Goal: Task Accomplishment & Management: Complete application form

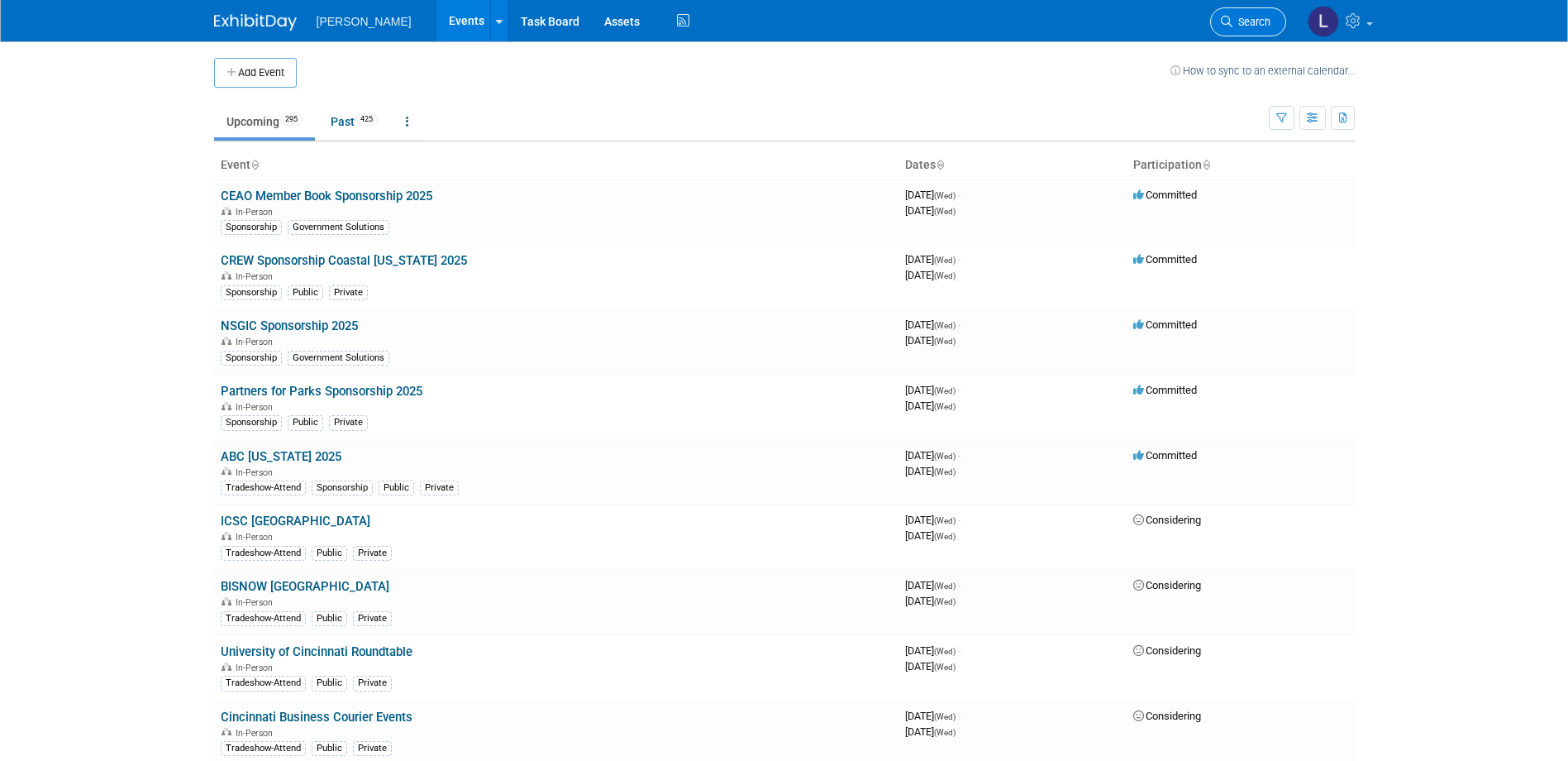
click at [1273, 22] on link "Search" at bounding box center [1248, 21] width 76 height 29
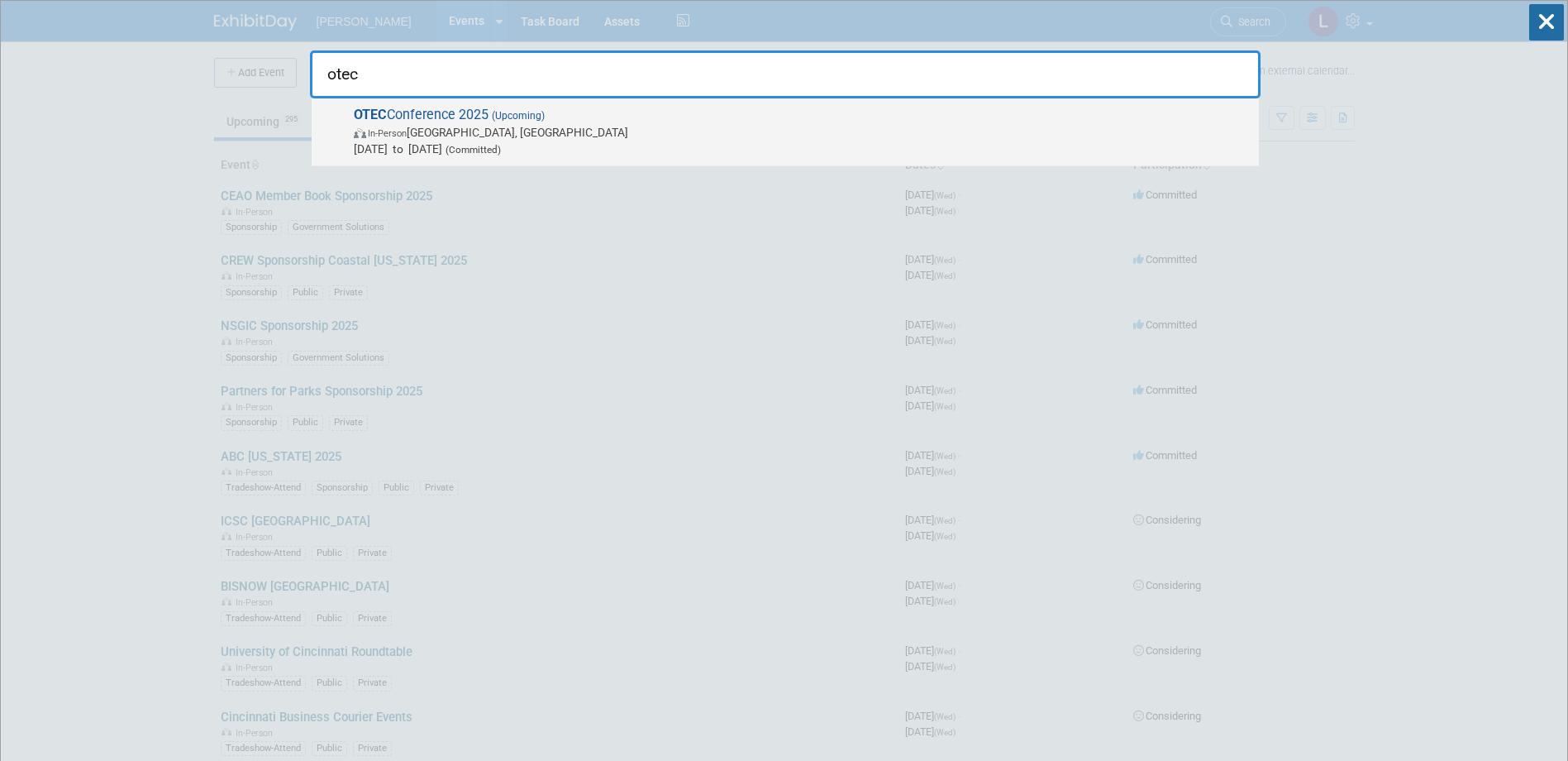
type input "otec"
click at [1073, 135] on span "In-Person Columbus, OH" at bounding box center [802, 132] width 897 height 17
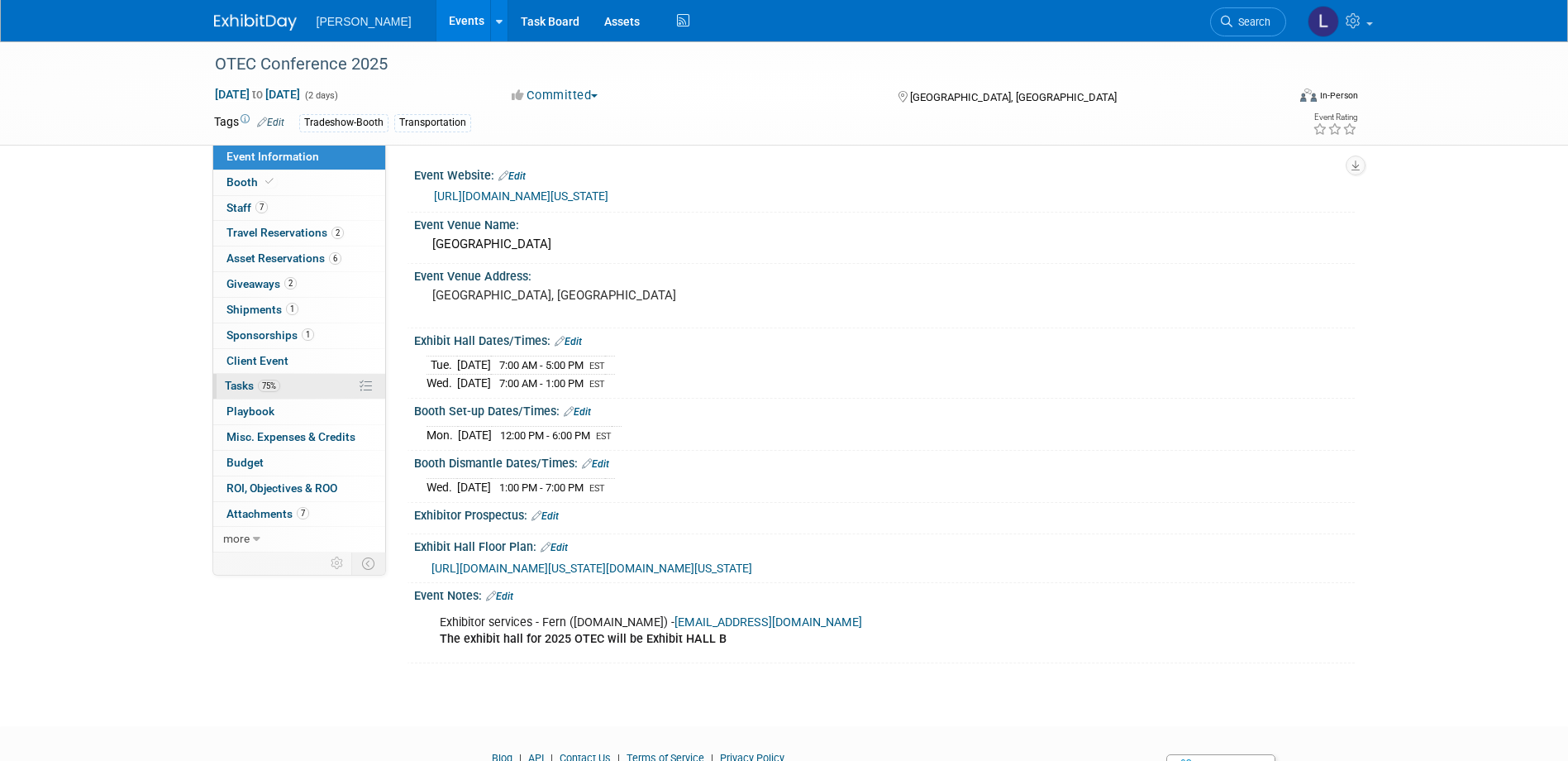
click at [253, 384] on span "Tasks 75%" at bounding box center [252, 384] width 56 height 13
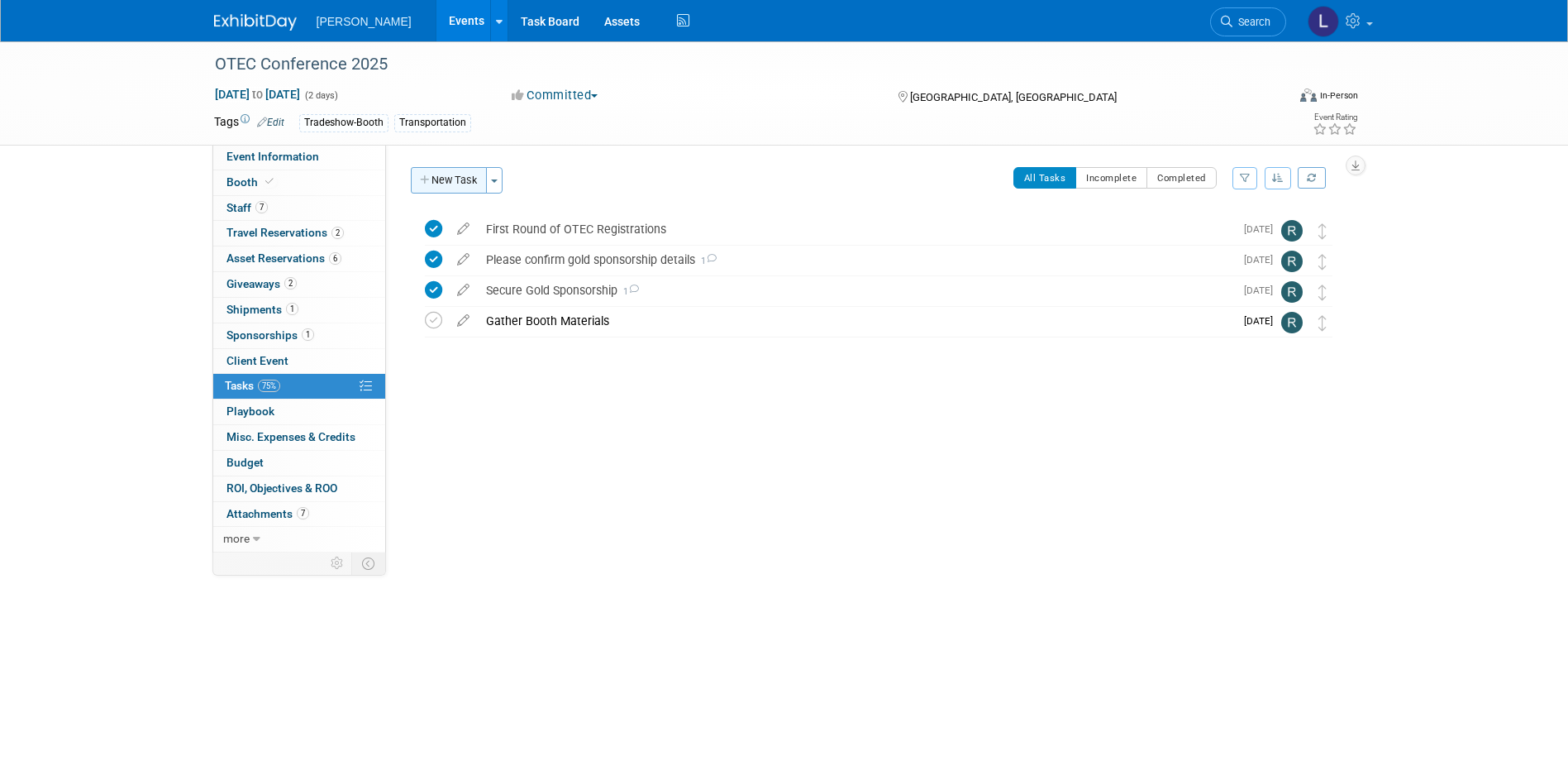
click at [453, 177] on button "New Task" at bounding box center [449, 180] width 76 height 27
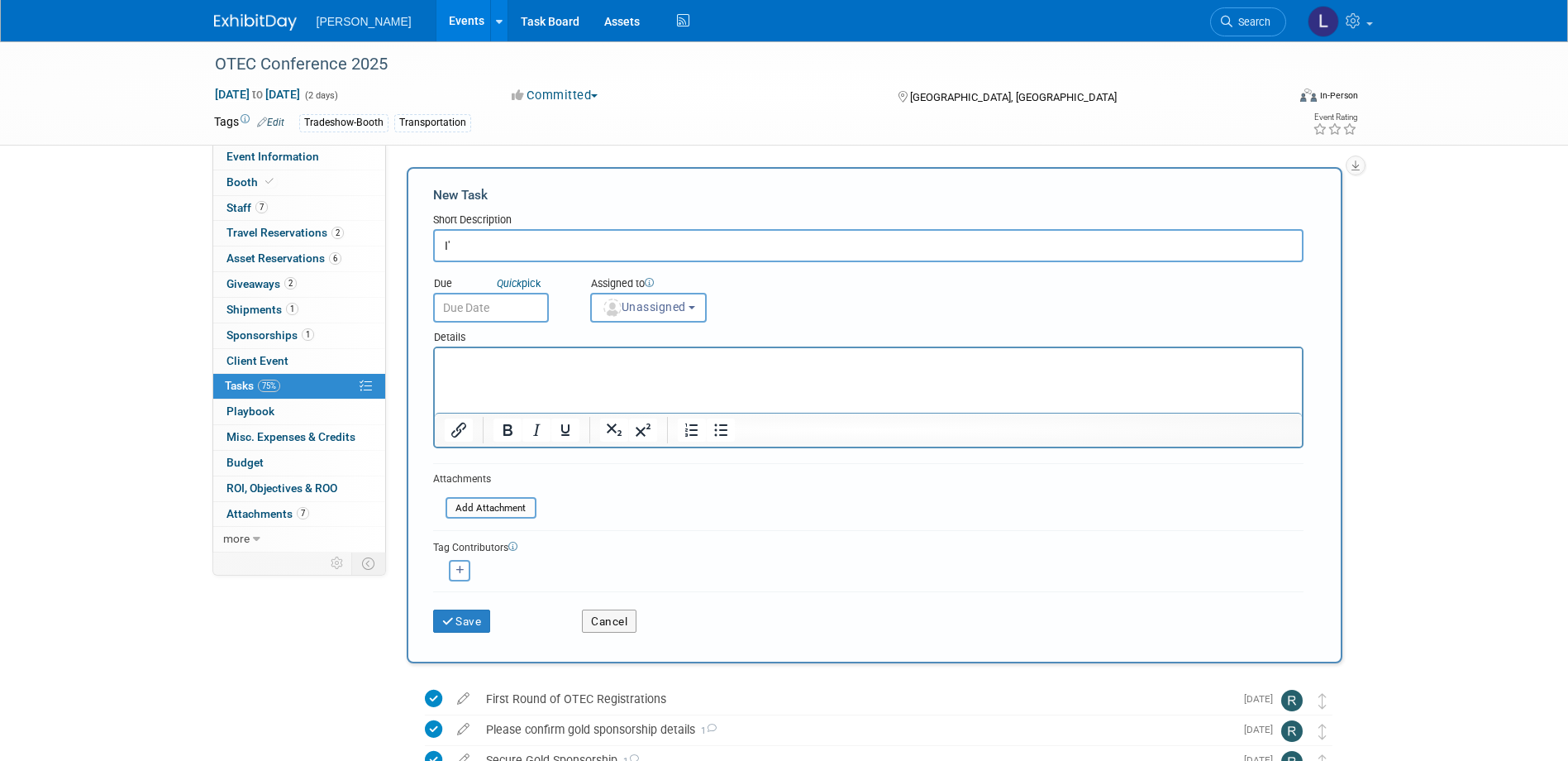
type input "I"
drag, startPoint x: 706, startPoint y: 240, endPoint x: 357, endPoint y: 207, distance: 350.6
click at [357, 207] on div "Event Information Event Info Booth Booth 7 Staff 7 Staff 2 Travel Reservations …" at bounding box center [784, 458] width 1166 height 833
type input "Look into renting a massage chair for the booth"
click at [624, 371] on html at bounding box center [867, 360] width 867 height 23
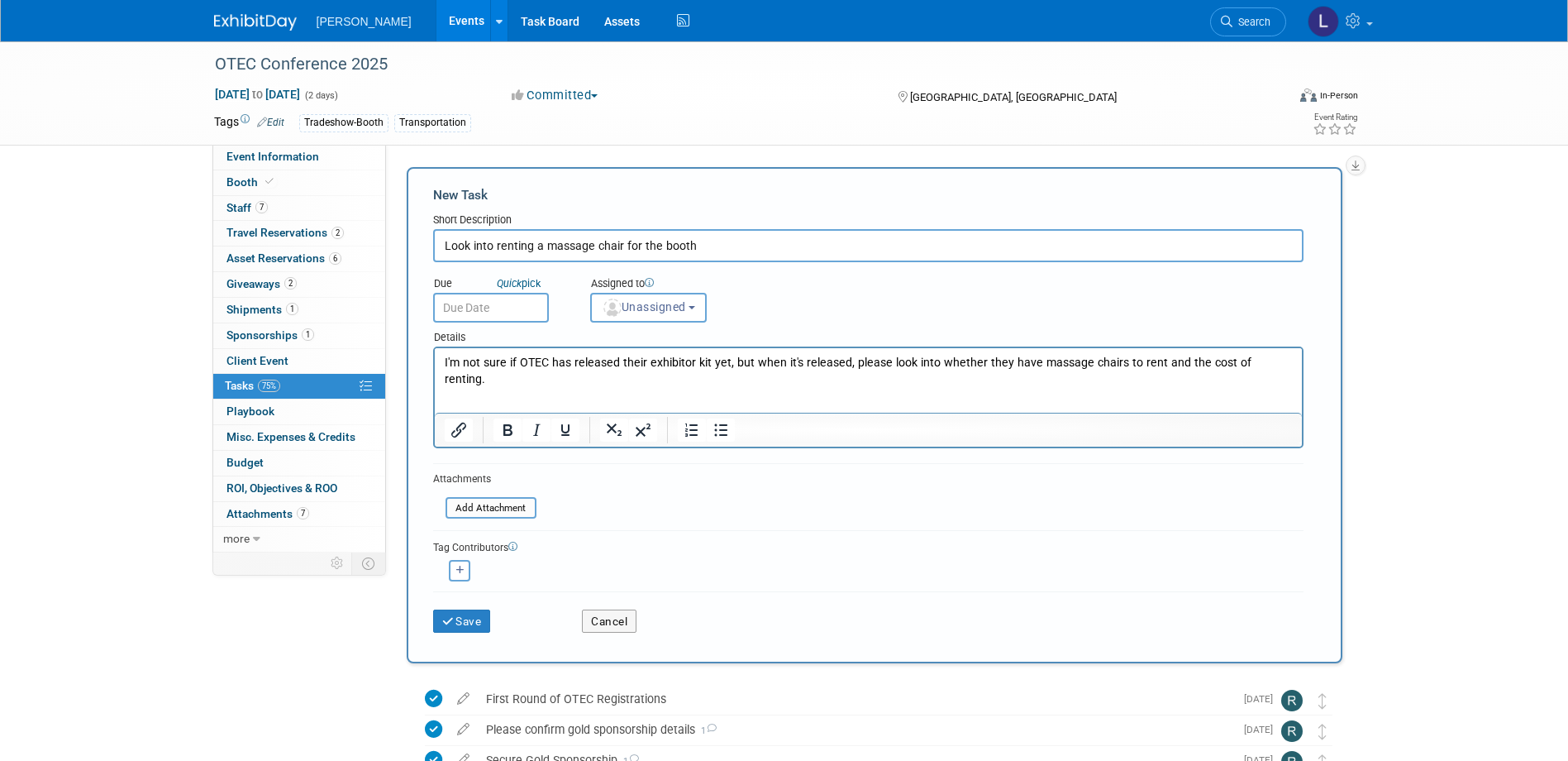
click at [633, 361] on p "I'm not sure if OTEC has released their exhibitor kit yet, but when it's releas…" at bounding box center [868, 370] width 849 height 33
copy p "I'm not sure if OTEC has released their exhibitor kit yet, but when it's releas…"
click at [613, 300] on img "button" at bounding box center [613, 308] width 19 height 19
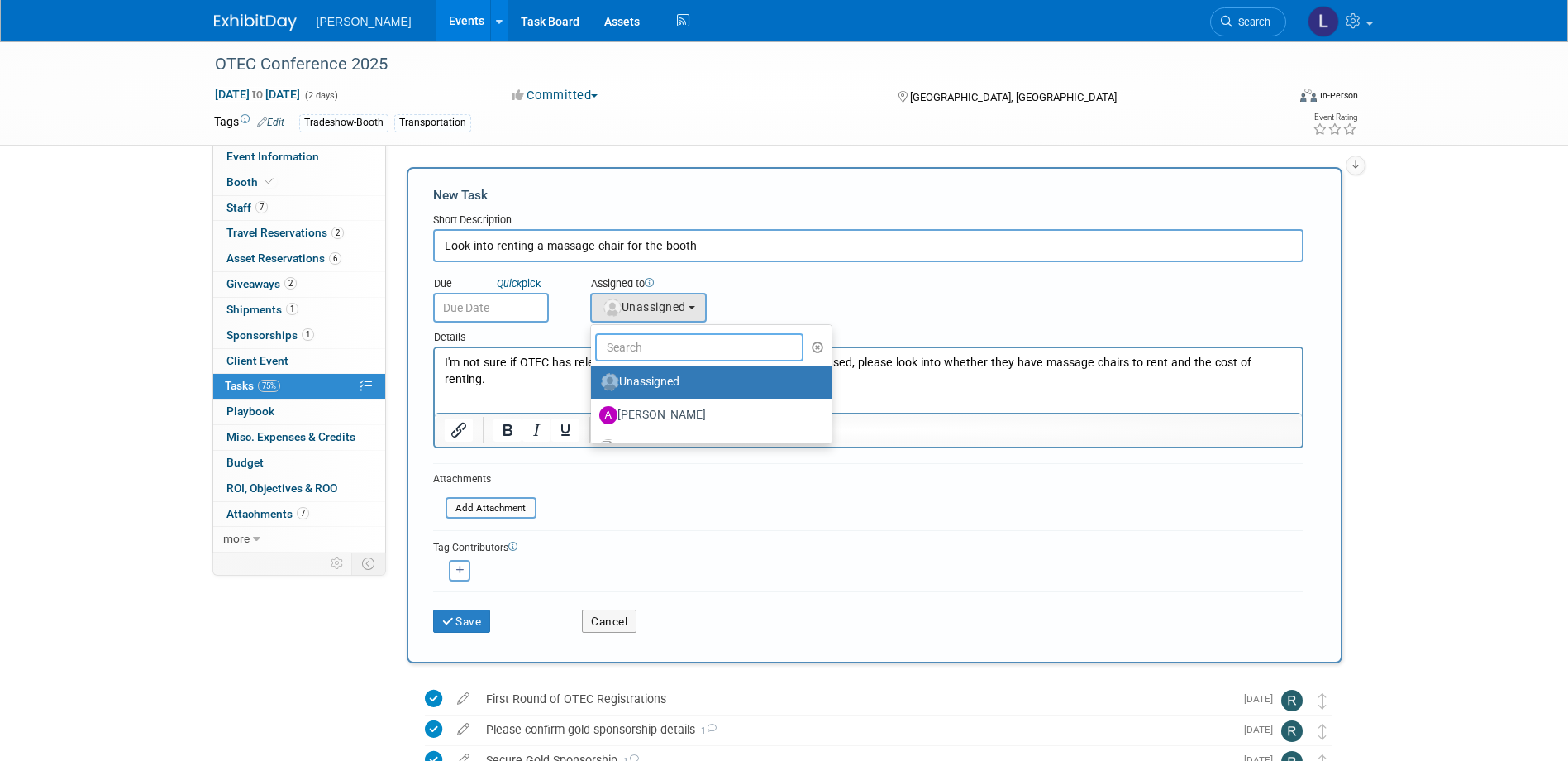
click at [622, 354] on input "text" at bounding box center [699, 347] width 209 height 28
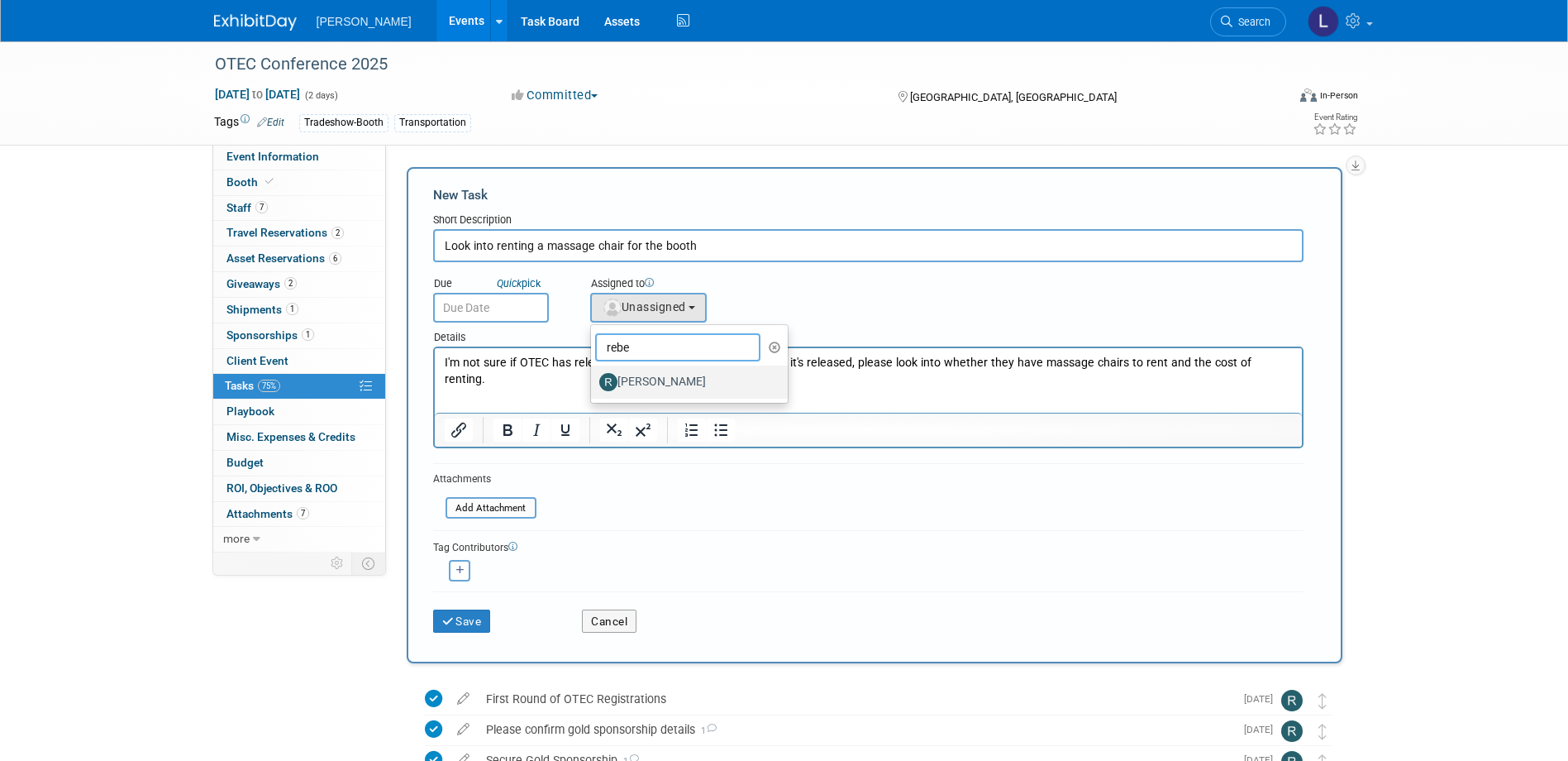
type input "rebe"
click at [646, 386] on label "[PERSON_NAME]" at bounding box center [685, 382] width 172 height 27
click at [594, 385] on input "[PERSON_NAME]" at bounding box center [588, 380] width 11 height 11
select select "844a177d-a181-44ff-a72a-5731d68e4351"
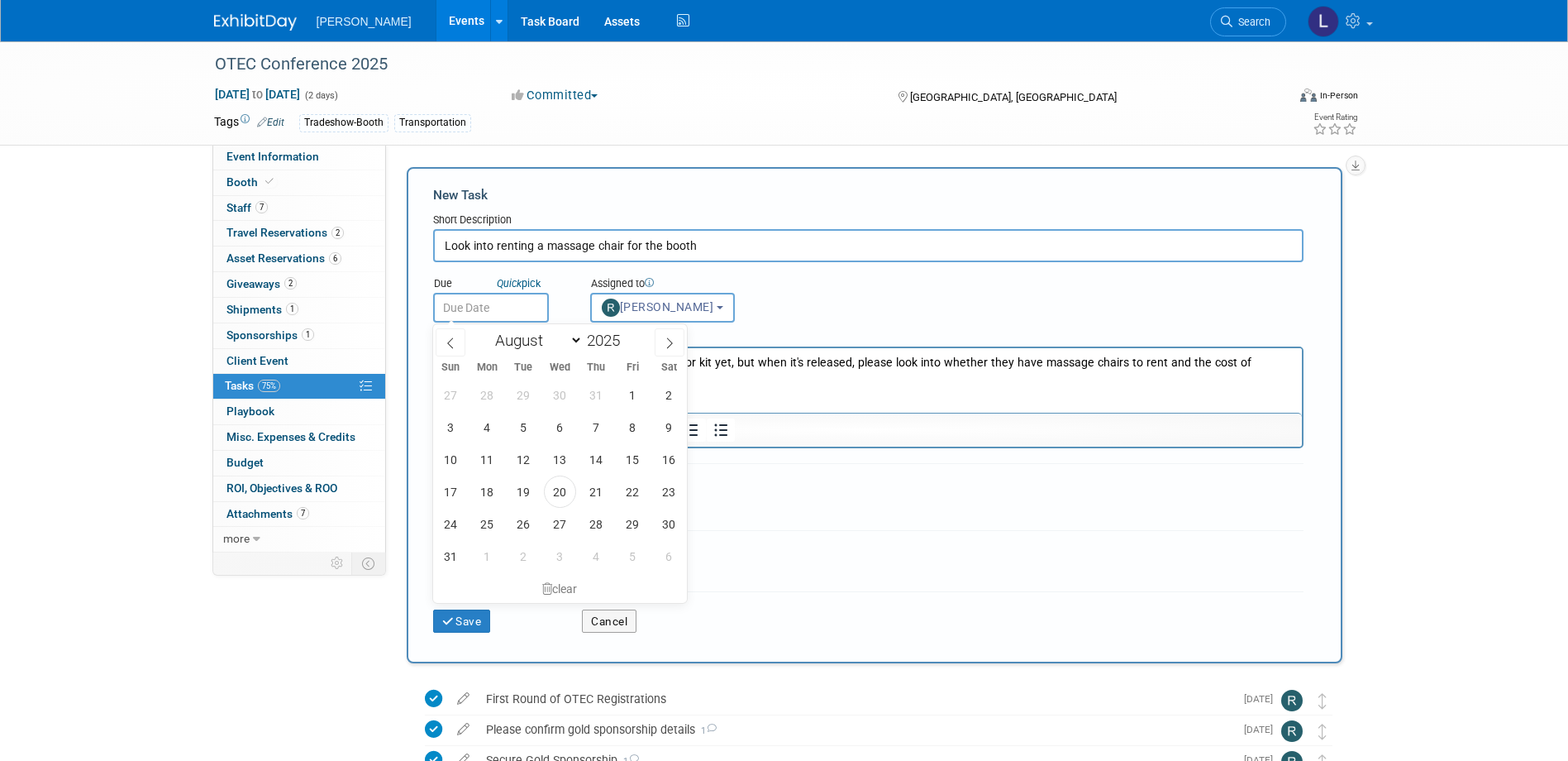
click at [508, 306] on input "text" at bounding box center [491, 308] width 116 height 30
click at [561, 523] on span "27" at bounding box center [559, 523] width 32 height 32
type input "Aug 27, 2025"
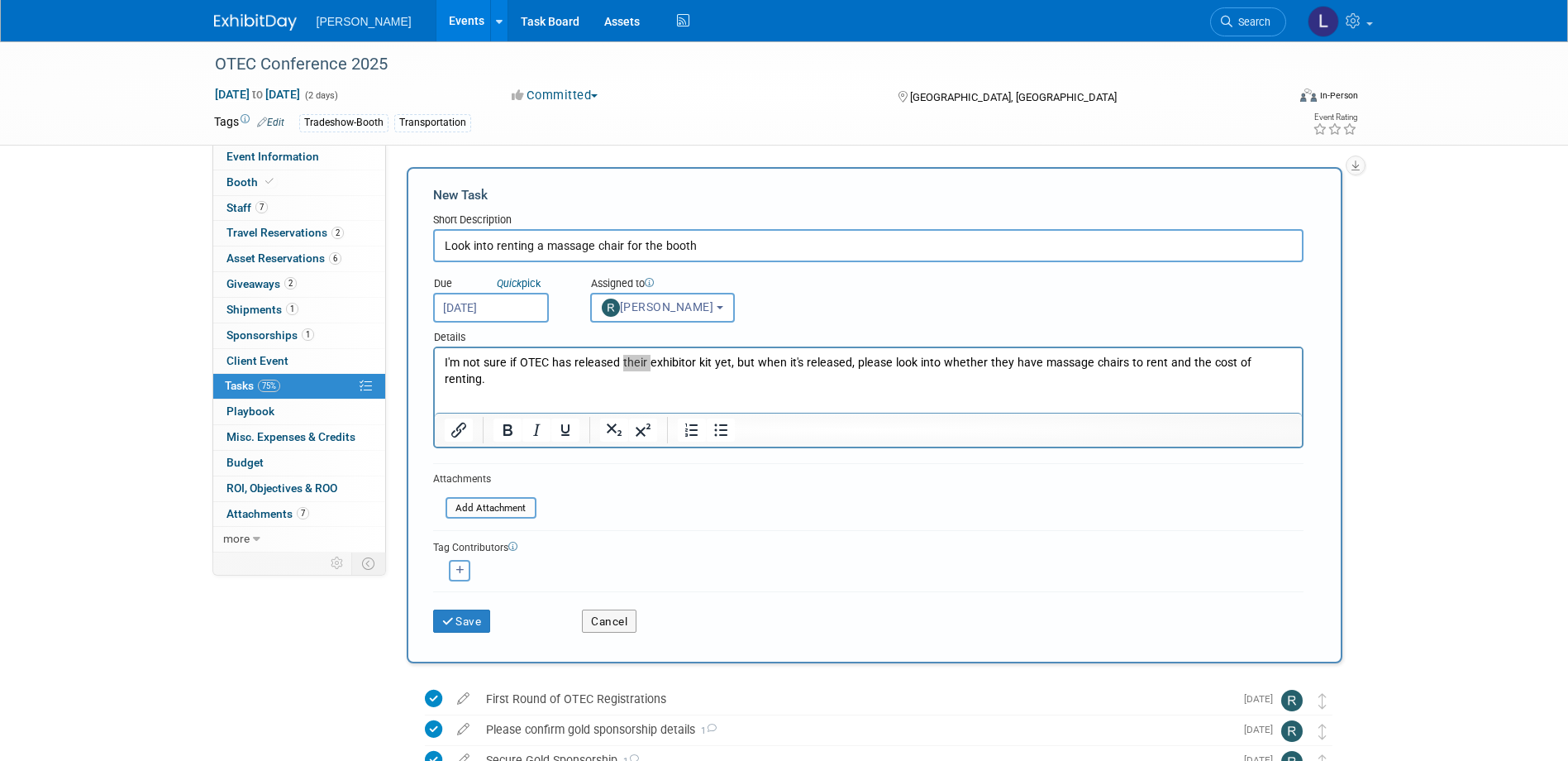
click at [458, 569] on icon "button" at bounding box center [460, 570] width 8 height 9
select select
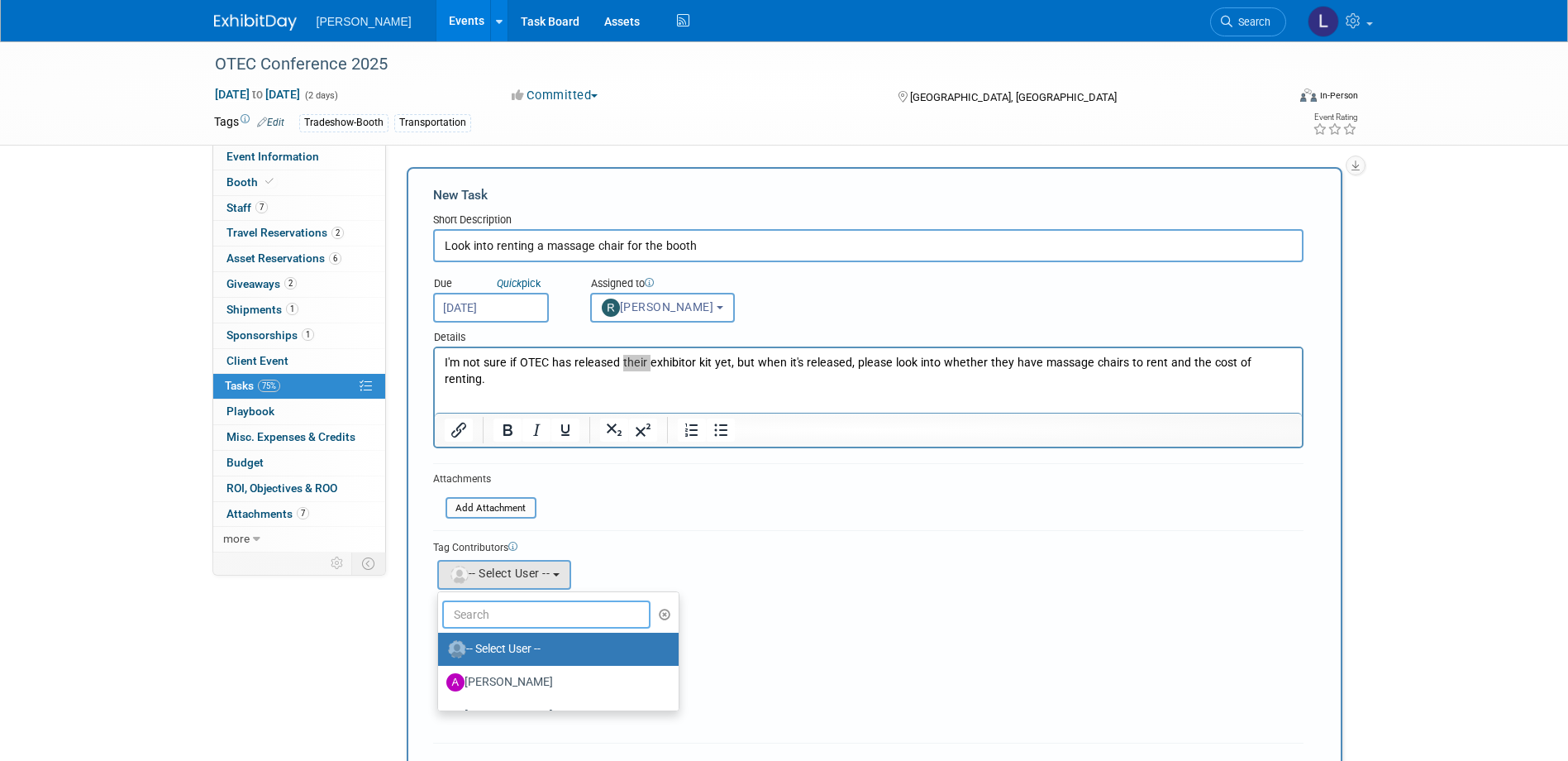
click at [454, 610] on input "text" at bounding box center [546, 614] width 209 height 28
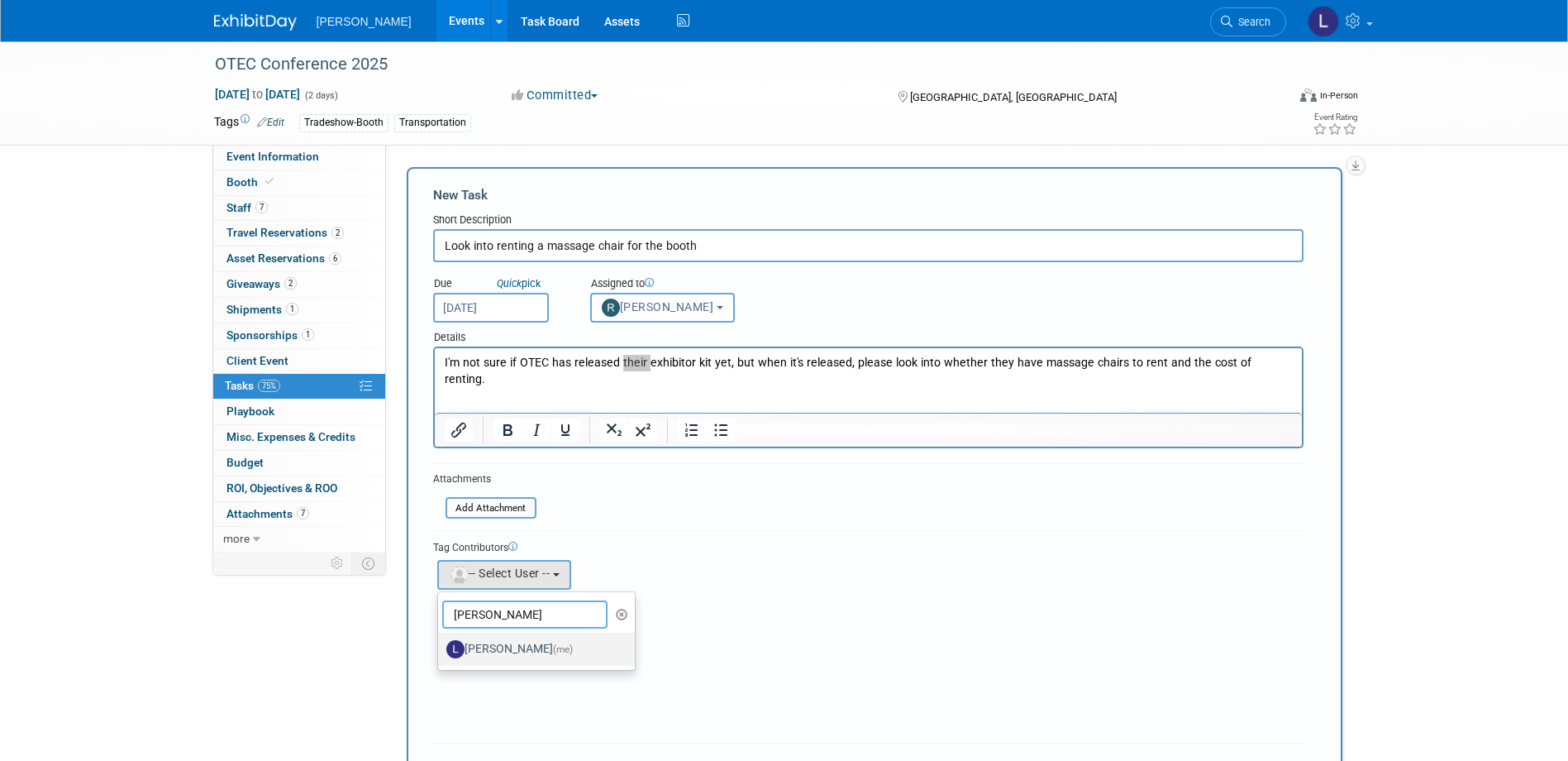
type input "spann"
click at [492, 653] on label "Latice Spann (me)" at bounding box center [532, 649] width 172 height 27
click at [441, 652] on input "Latice Spann (me)" at bounding box center [435, 647] width 11 height 11
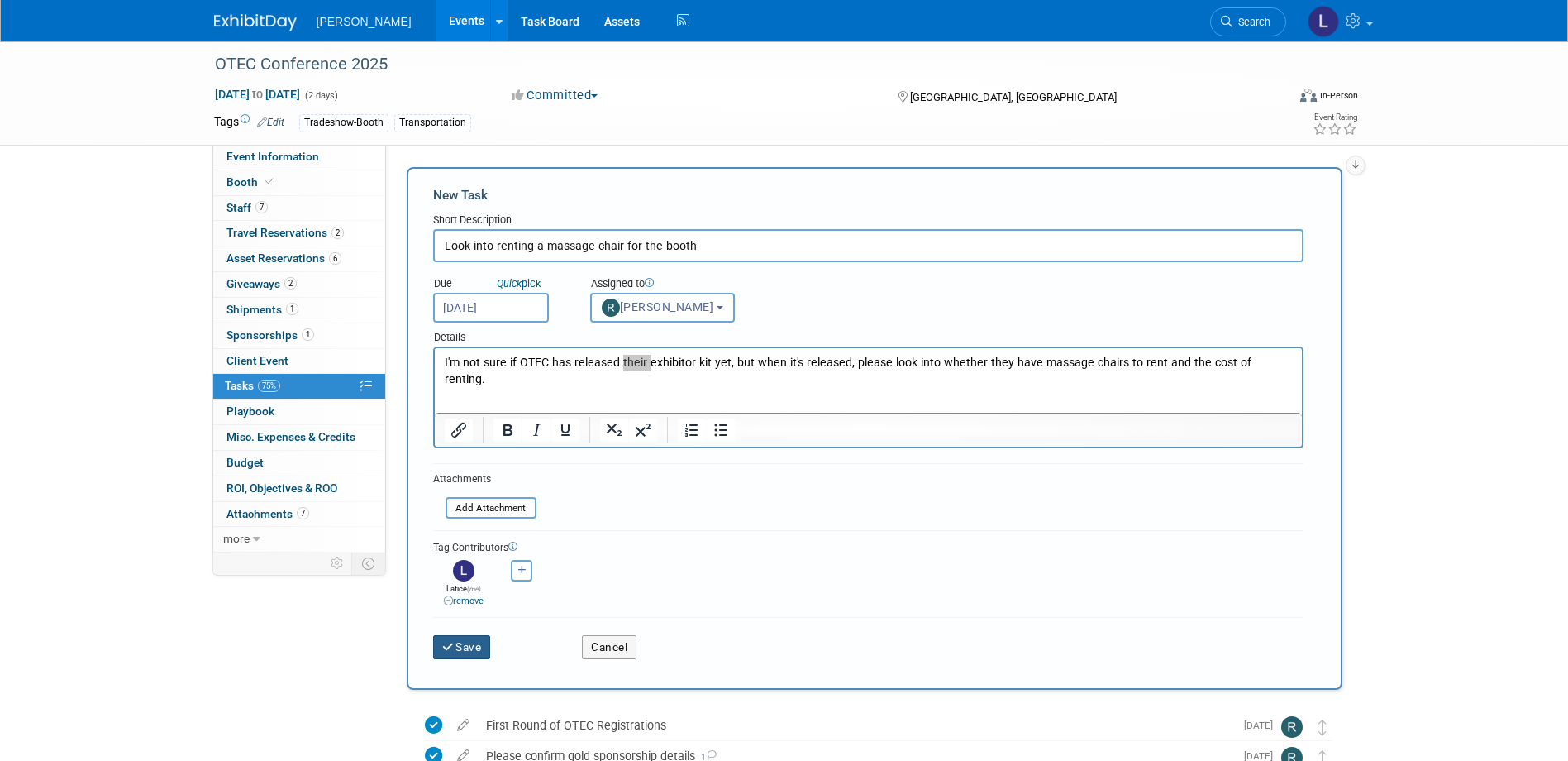
click at [445, 649] on icon "submit" at bounding box center [449, 647] width 14 height 11
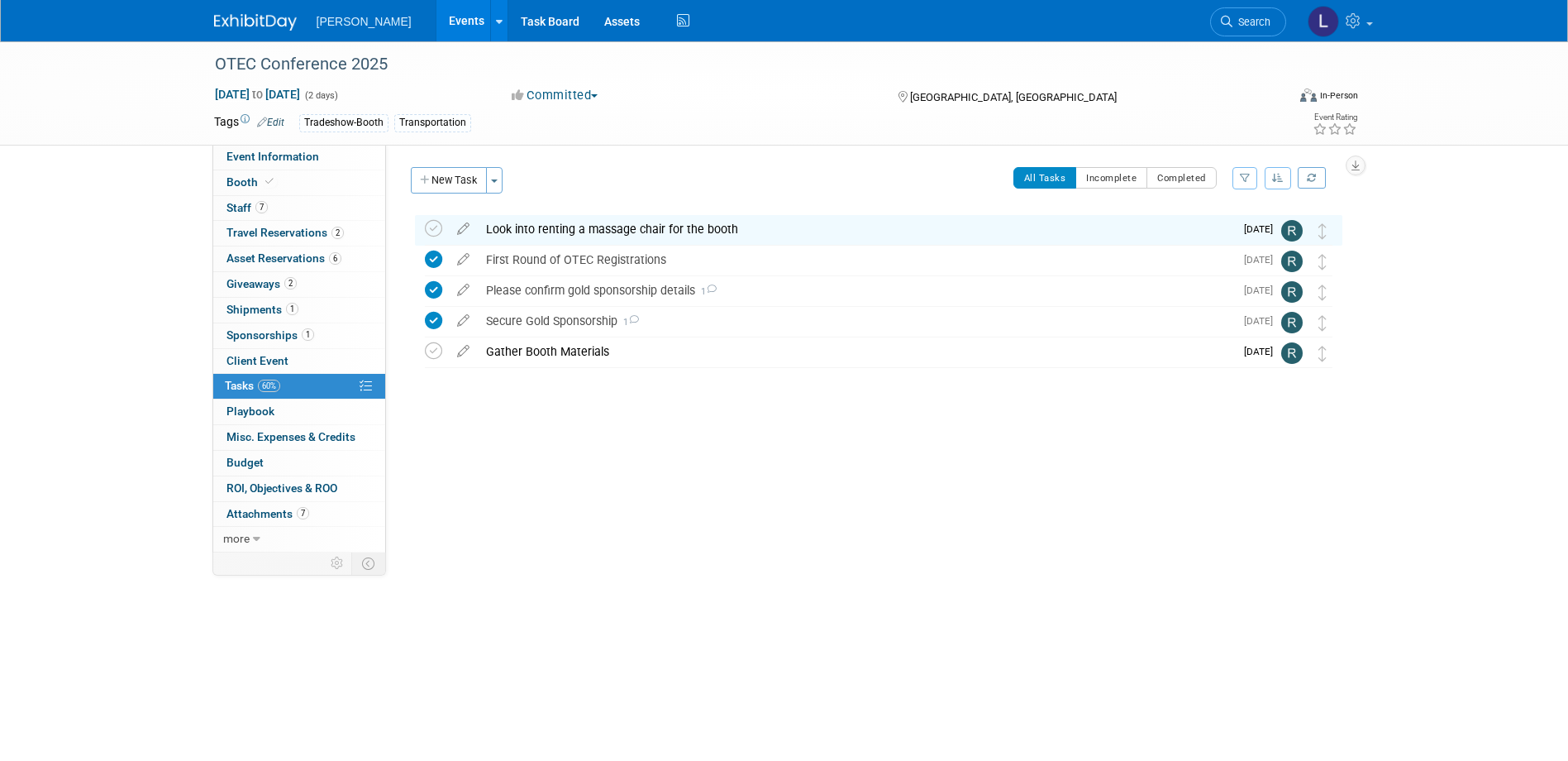
click at [1246, 17] on span "Search" at bounding box center [1252, 22] width 38 height 12
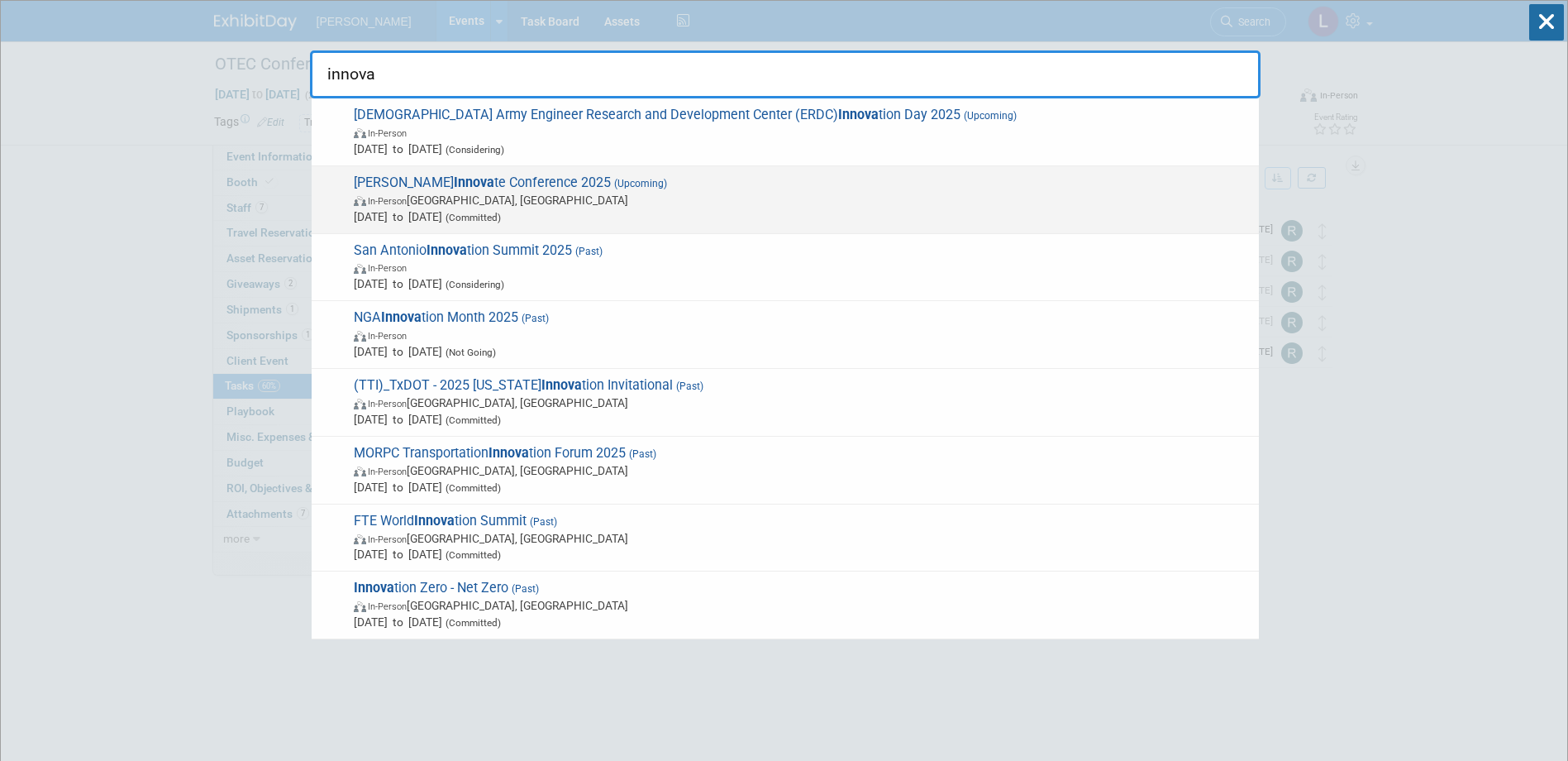
type input "innova"
click at [935, 182] on span "Trimble Innova te Conference 2025 (Upcoming) In-Person Salt Lake City, UT Oct 1…" at bounding box center [800, 199] width 902 height 50
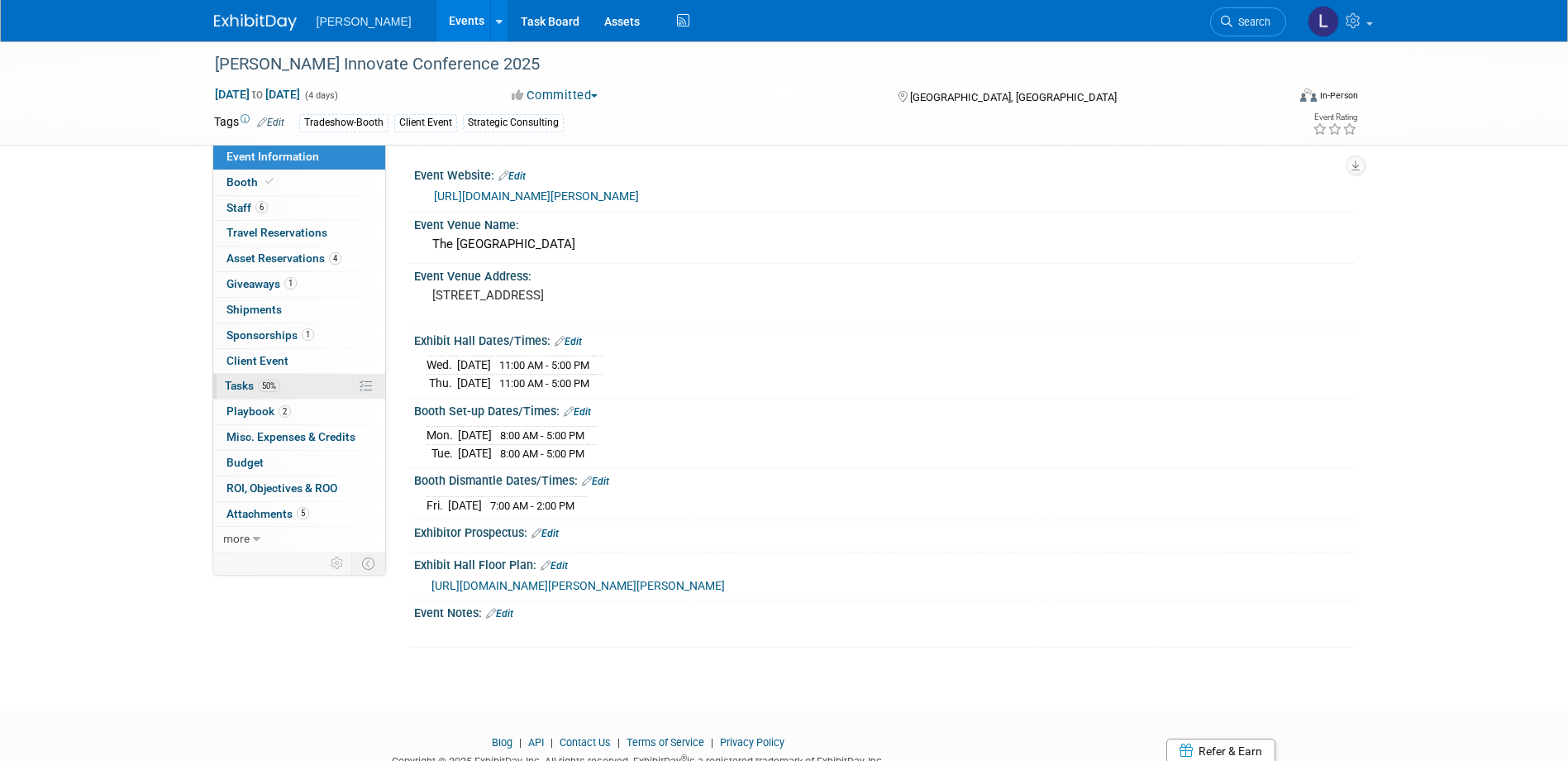
click at [248, 384] on span "Tasks 50%" at bounding box center [252, 384] width 56 height 13
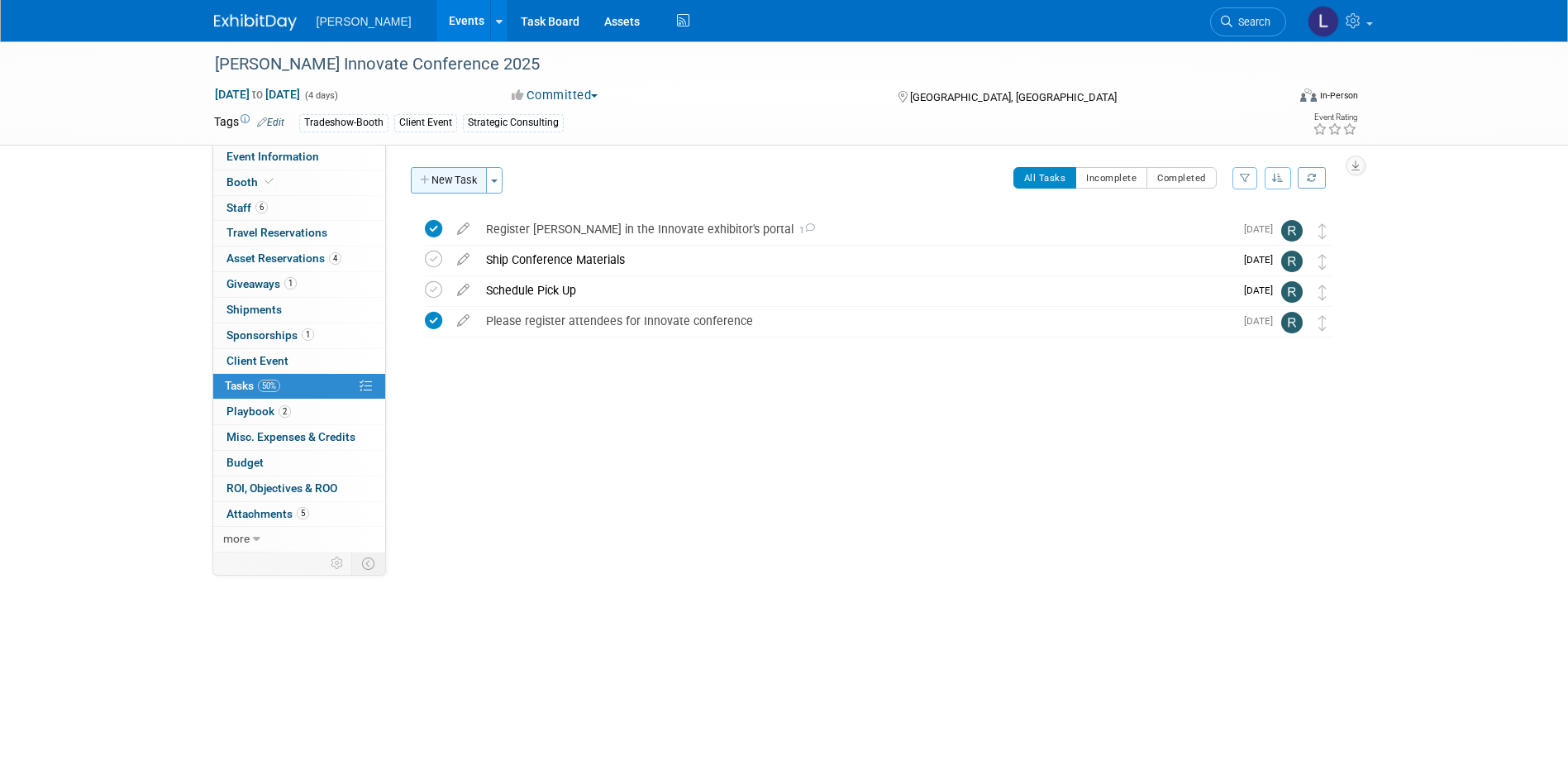
click at [462, 179] on button "New Task" at bounding box center [449, 180] width 76 height 27
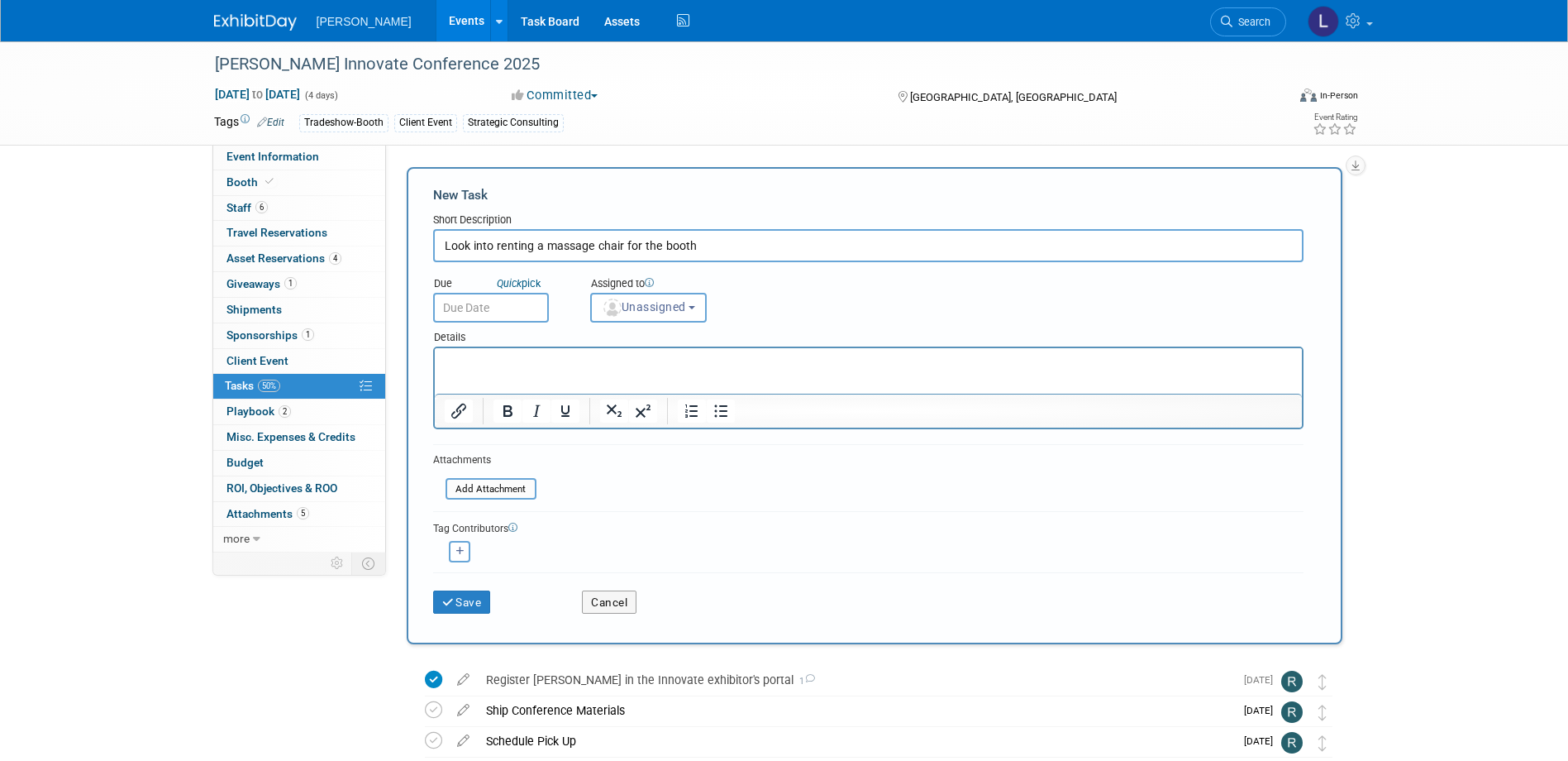
type input "Look into renting a massage chair for the booth"
click at [483, 301] on input "text" at bounding box center [491, 308] width 116 height 30
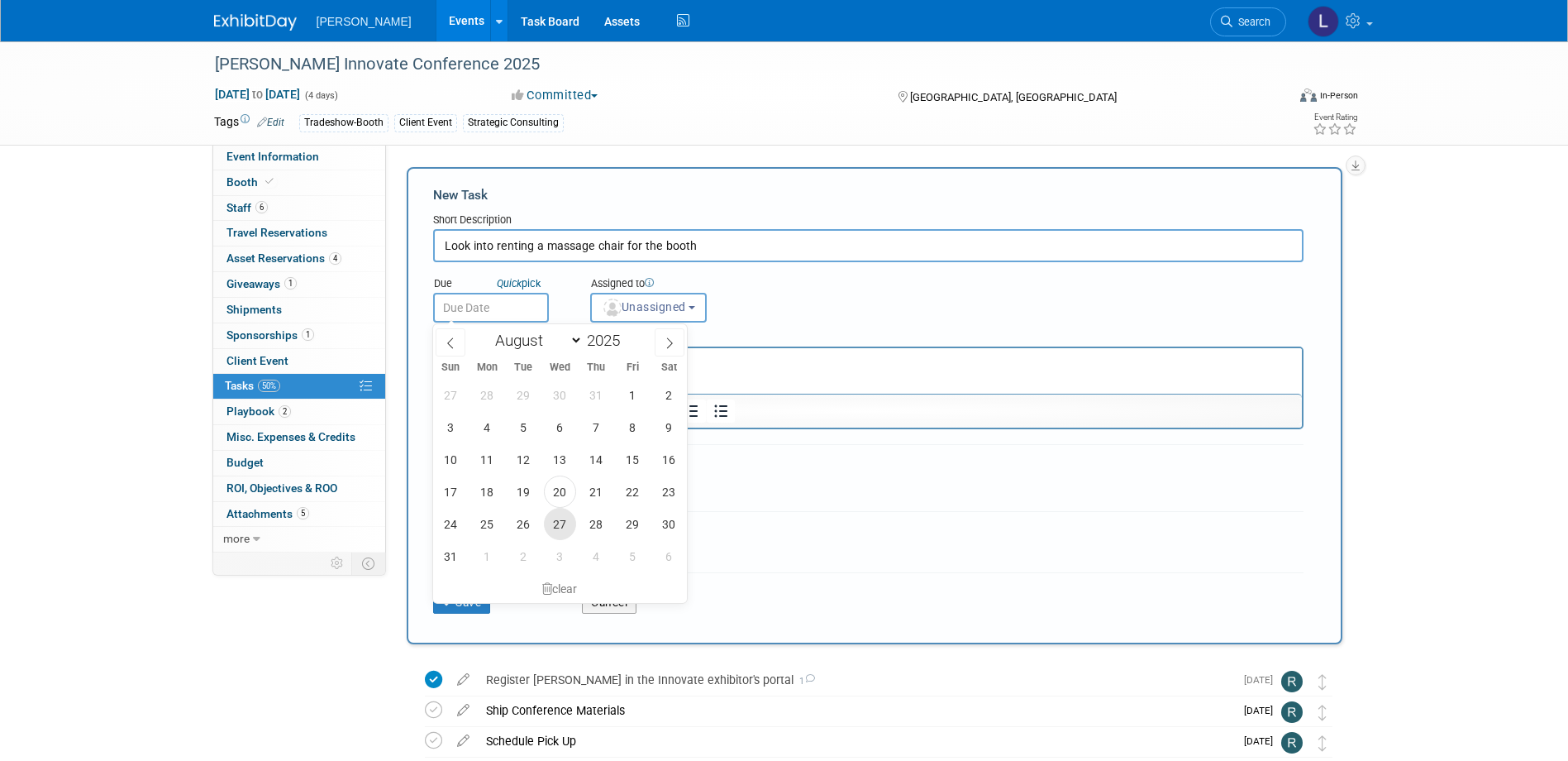
click at [558, 526] on span "27" at bounding box center [559, 523] width 32 height 32
type input "Aug 27, 2025"
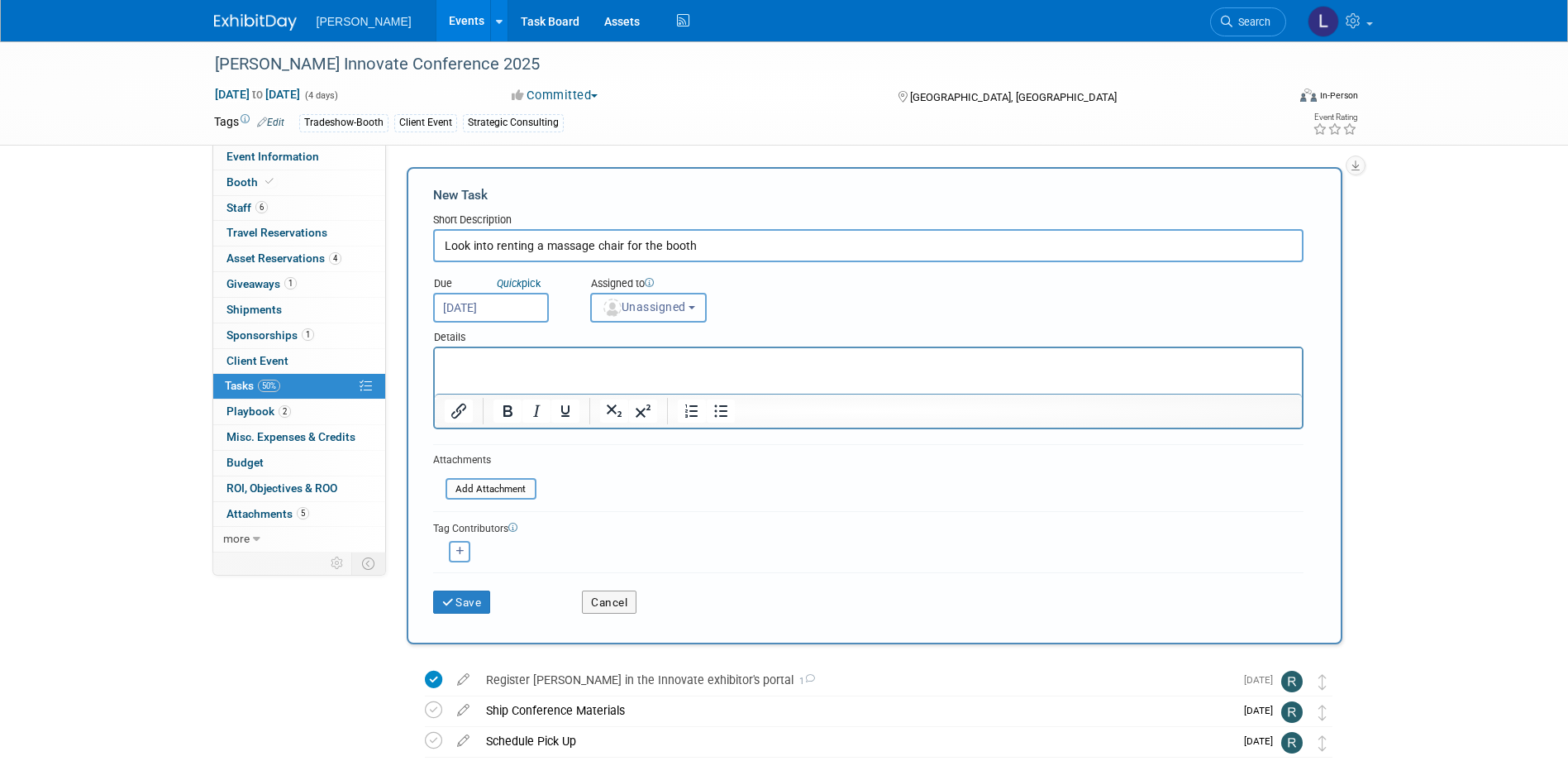
click at [628, 303] on span "Unassigned" at bounding box center [643, 307] width 84 height 13
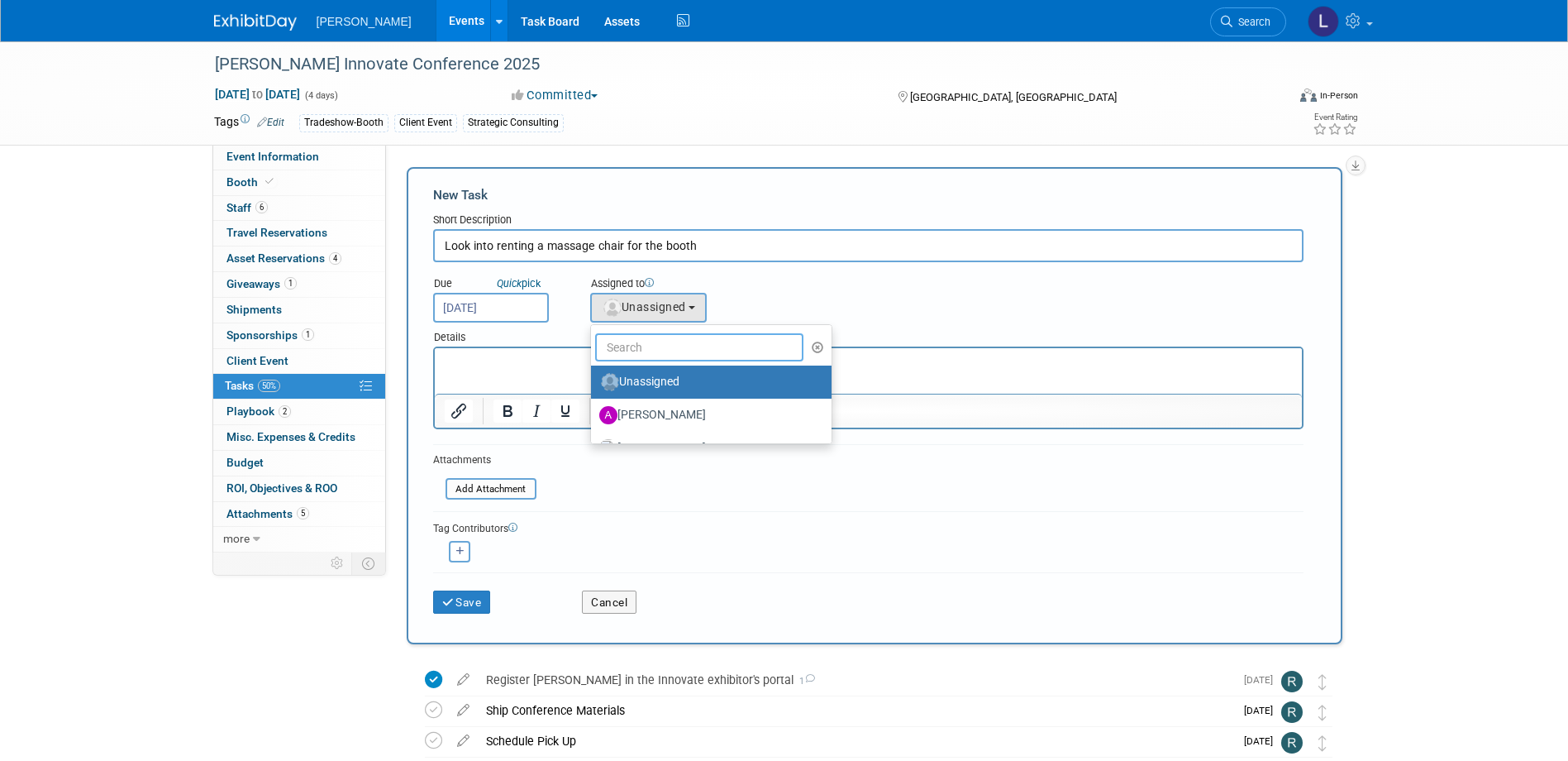
click at [636, 346] on input "text" at bounding box center [699, 347] width 209 height 28
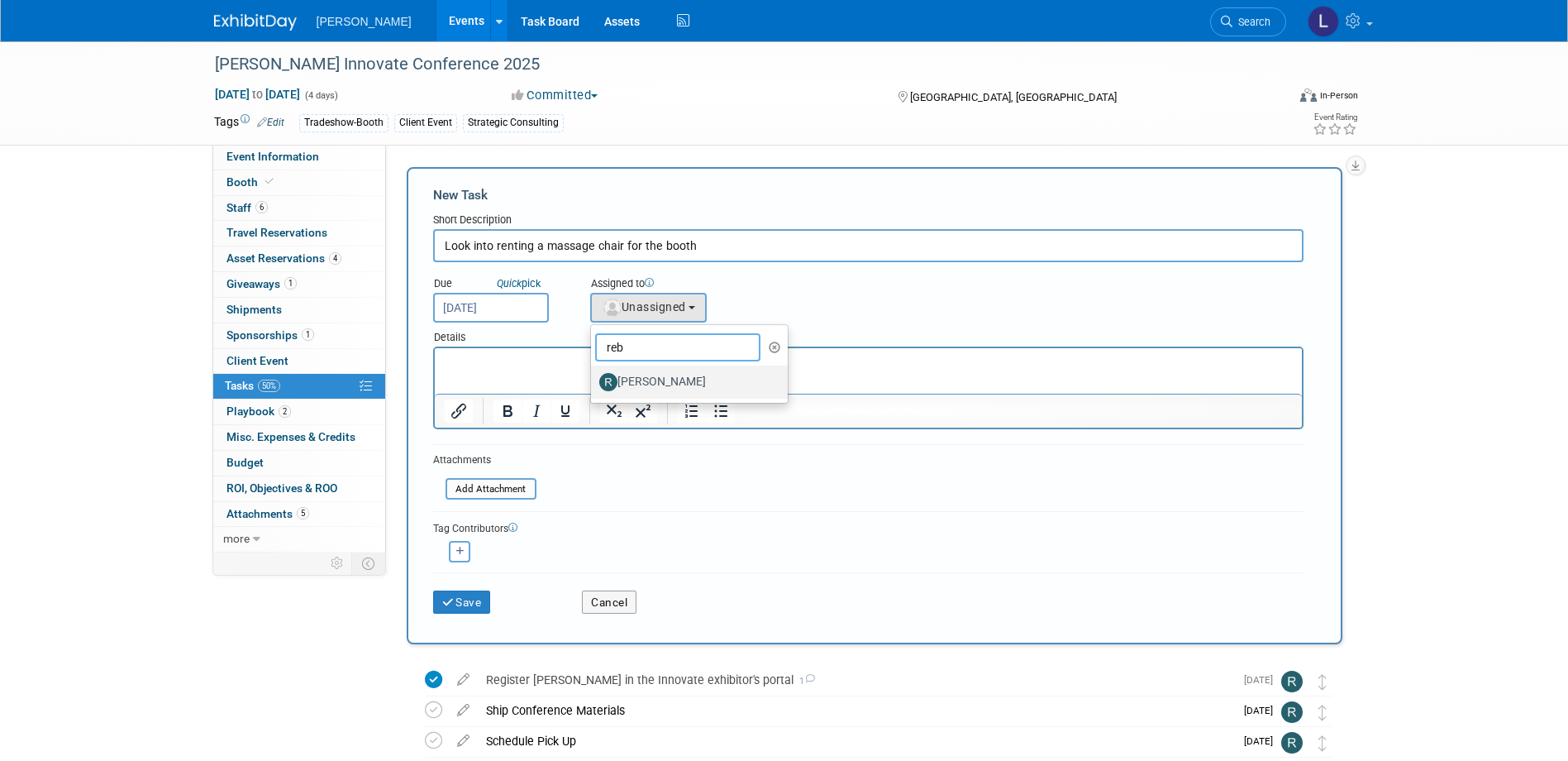
type input "reb"
click at [643, 382] on label "[PERSON_NAME]" at bounding box center [685, 382] width 172 height 27
click at [594, 382] on input "[PERSON_NAME]" at bounding box center [588, 380] width 11 height 11
select select "844a177d-a181-44ff-a72a-5731d68e4351"
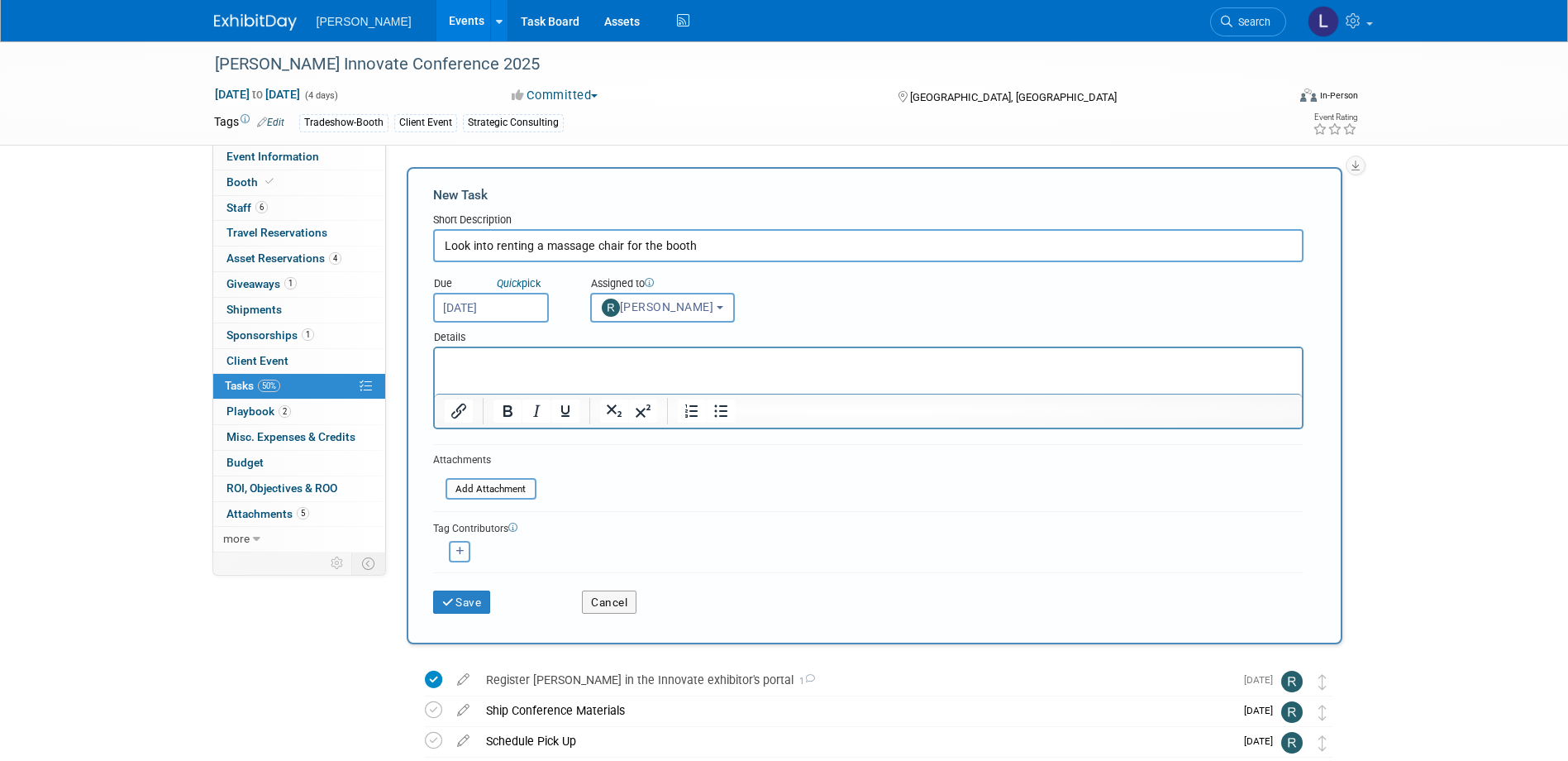
click at [464, 552] on icon "button" at bounding box center [460, 551] width 8 height 9
select select
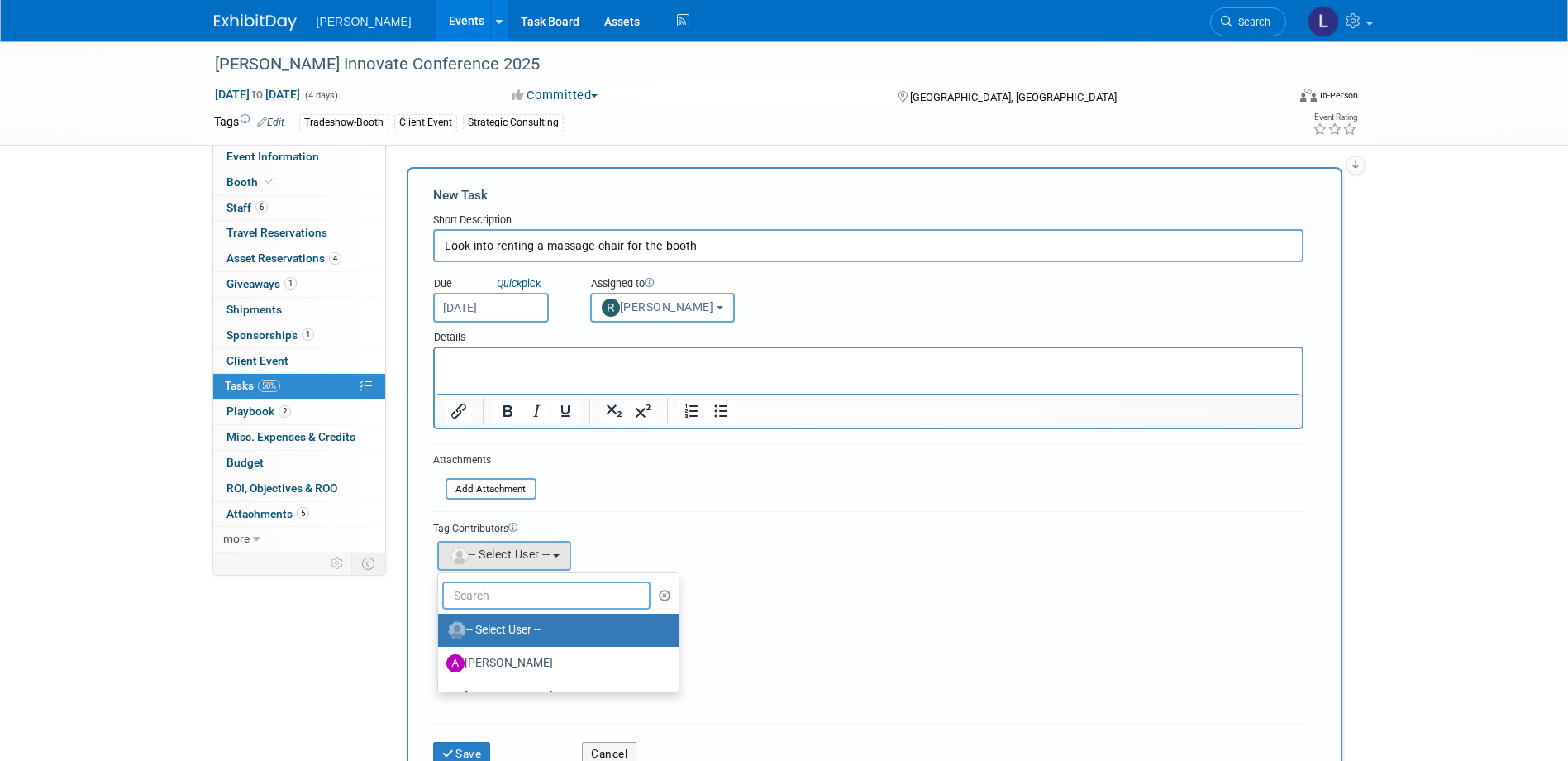
click at [501, 595] on input "text" at bounding box center [546, 596] width 209 height 28
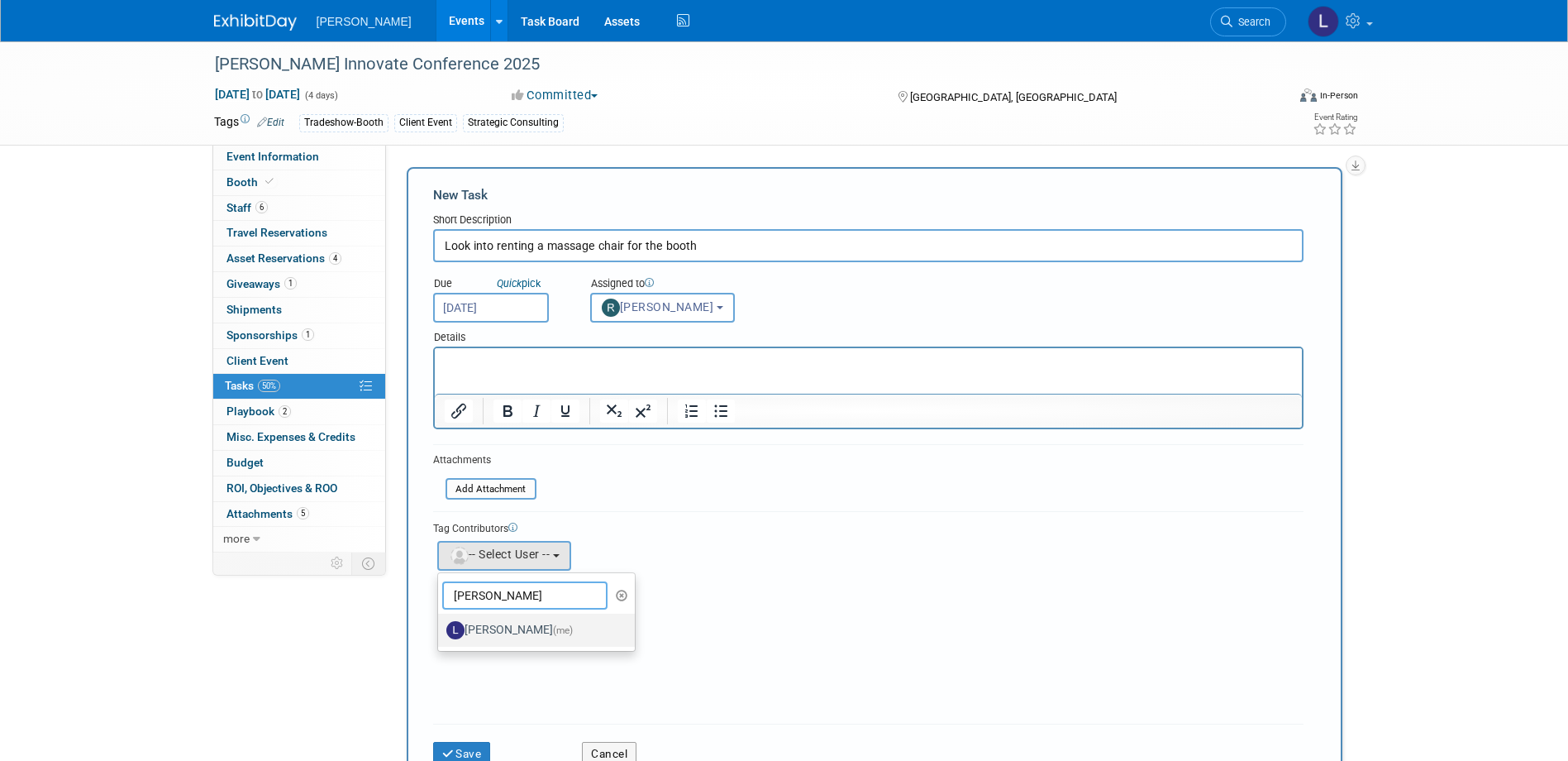
type input "spann"
click at [492, 631] on label "Latice Spann (me)" at bounding box center [532, 630] width 172 height 27
click at [441, 631] on input "Latice Spann (me)" at bounding box center [435, 628] width 11 height 11
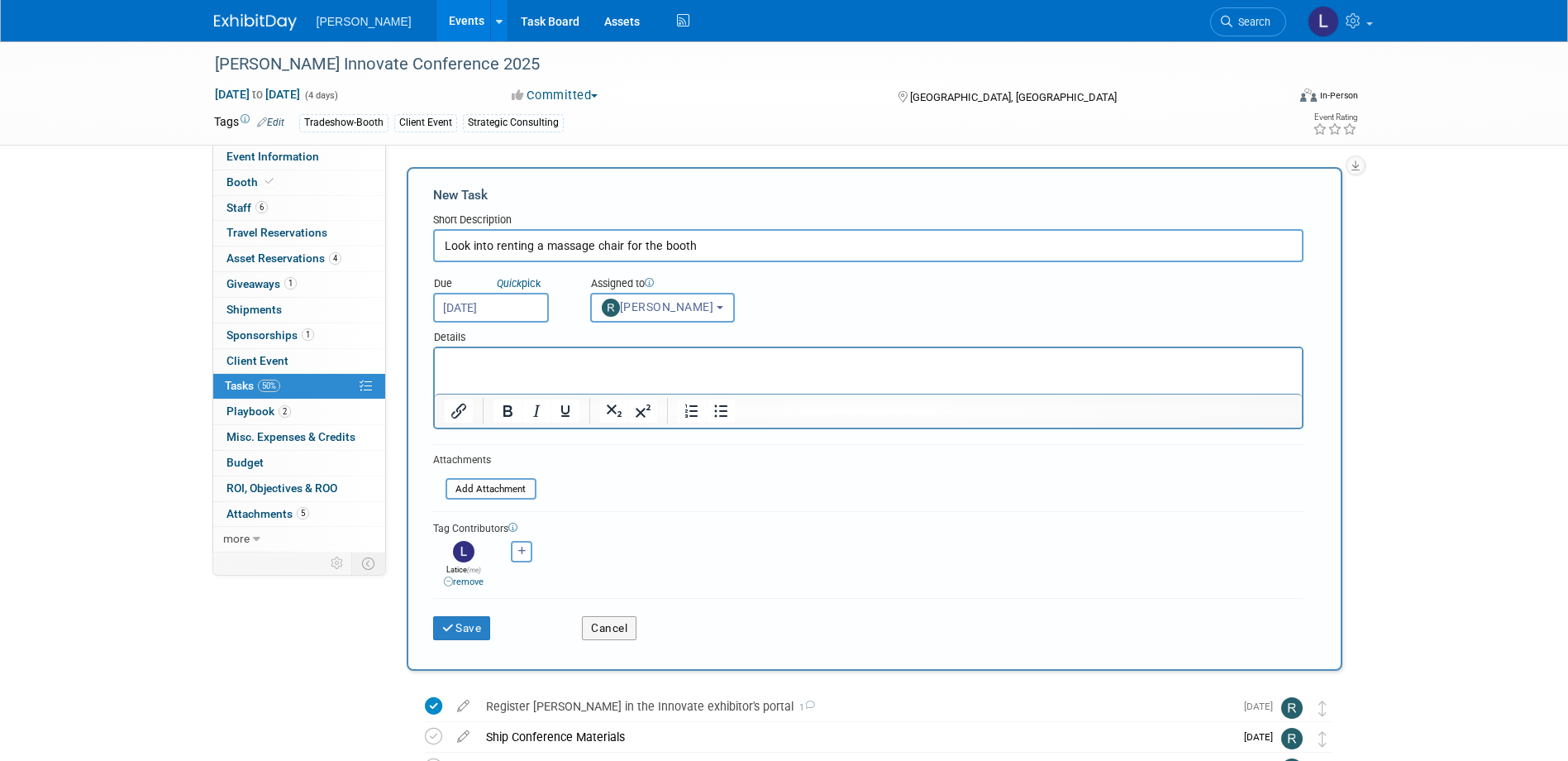
click at [508, 371] on html at bounding box center [867, 360] width 867 height 23
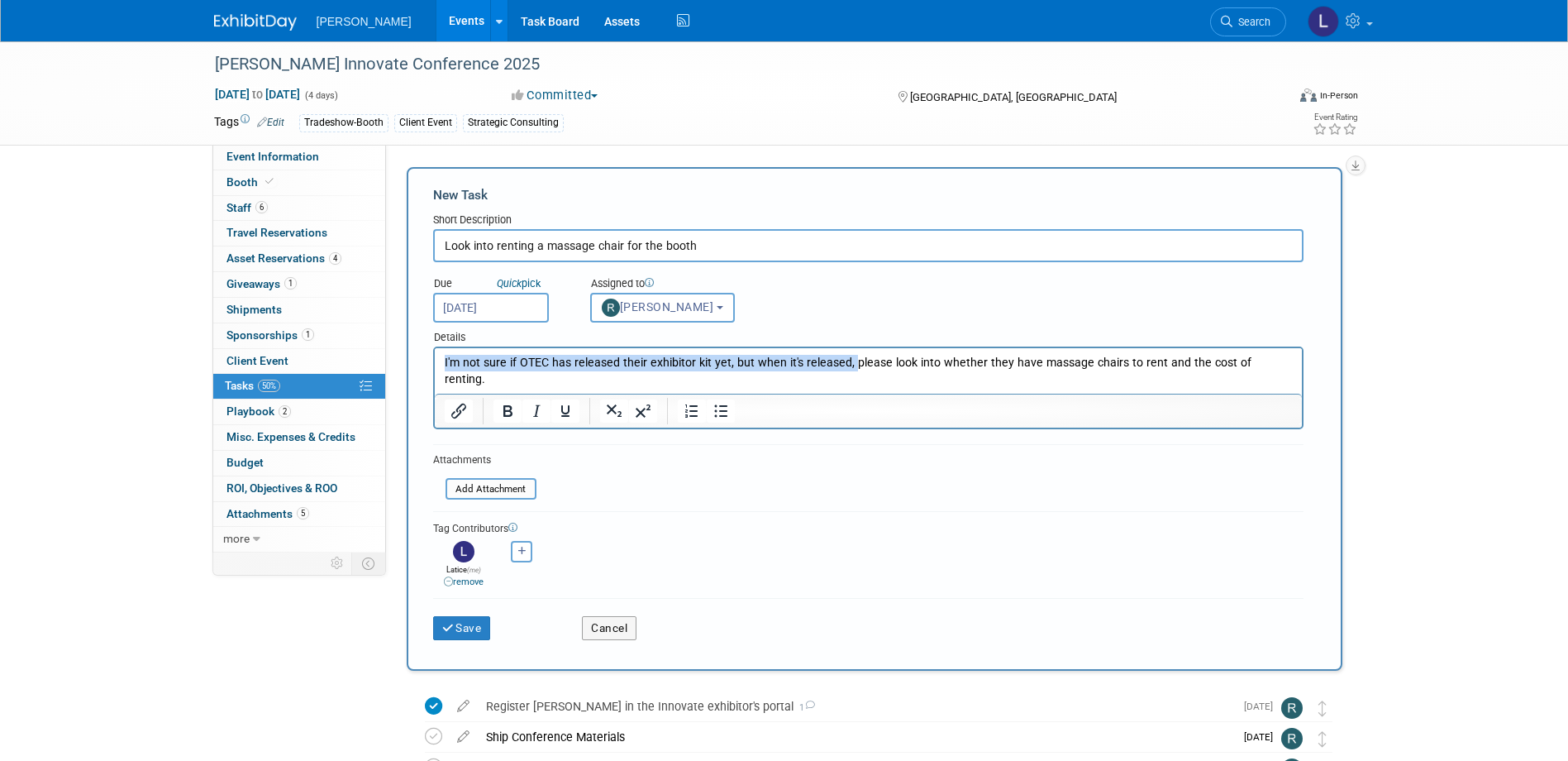
drag, startPoint x: 443, startPoint y: 364, endPoint x: 845, endPoint y: 352, distance: 402.2
click at [845, 352] on html "I'm not sure if OTEC has released their exhibitor kit yet, but when it's releas…" at bounding box center [867, 368] width 867 height 40
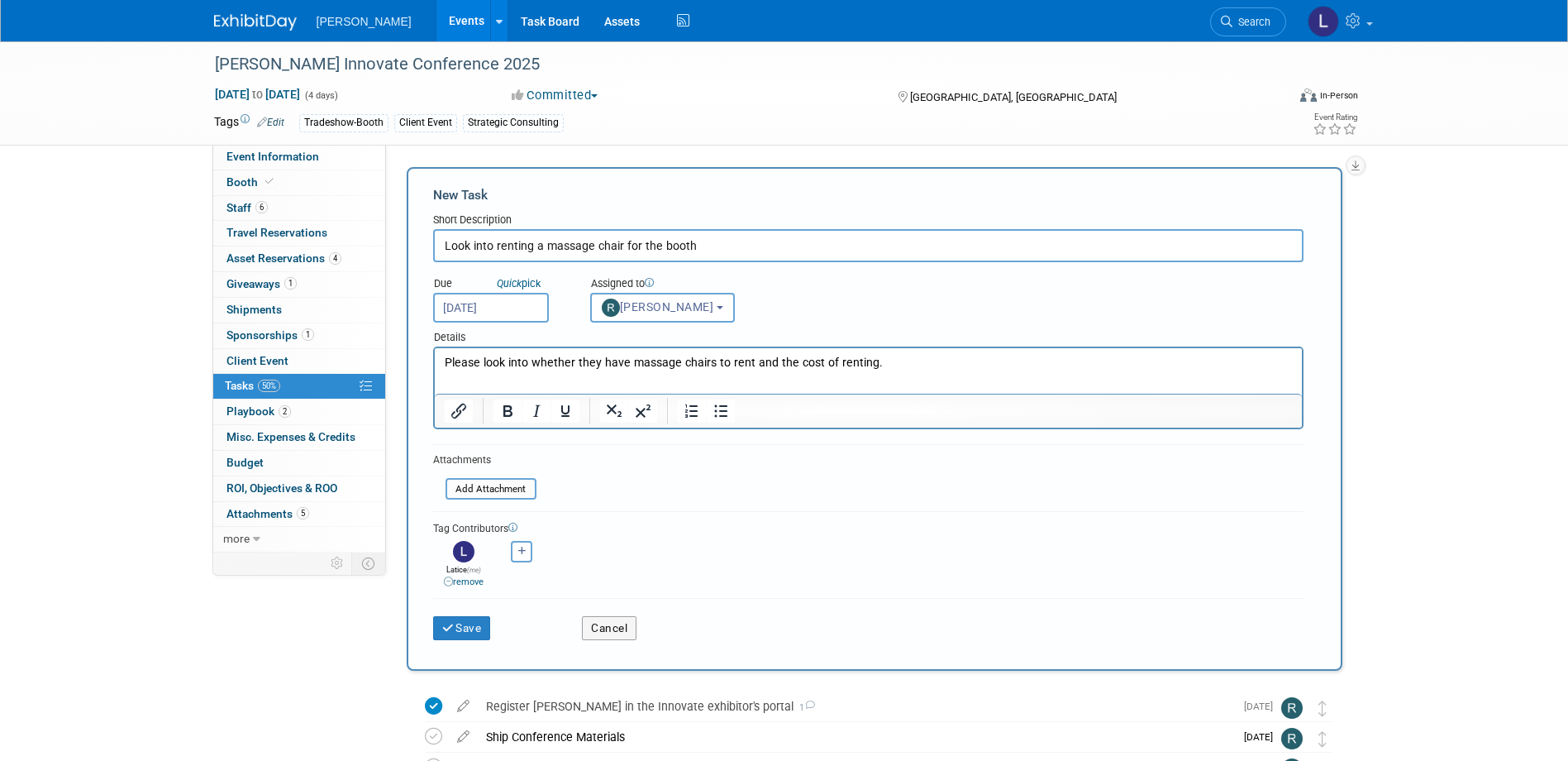
click at [889, 364] on p "Please look into whether they have massage chairs to rent and the cost of renti…" at bounding box center [868, 362] width 849 height 17
click at [476, 622] on button "Save" at bounding box center [461, 628] width 57 height 23
